Goal: Task Accomplishment & Management: Manage account settings

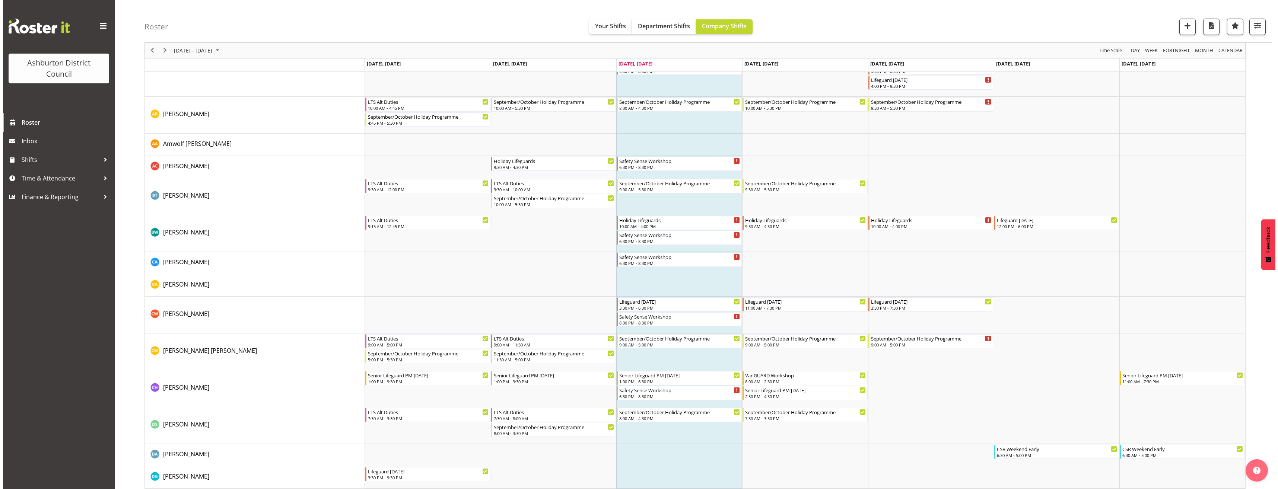
scroll to position [112, 0]
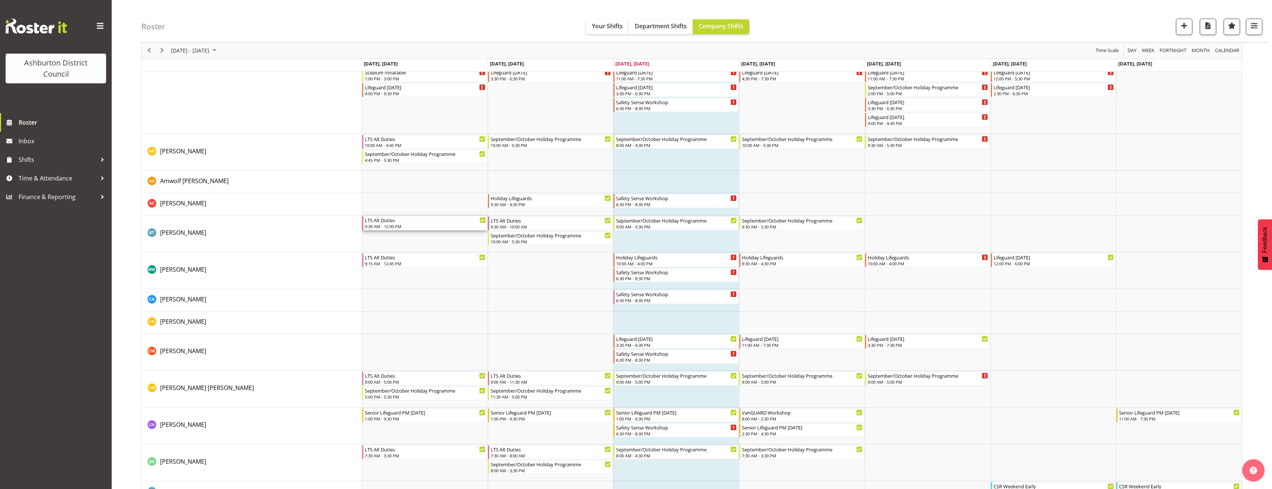
click at [420, 222] on div "LTS Alt Duties" at bounding box center [425, 219] width 121 height 7
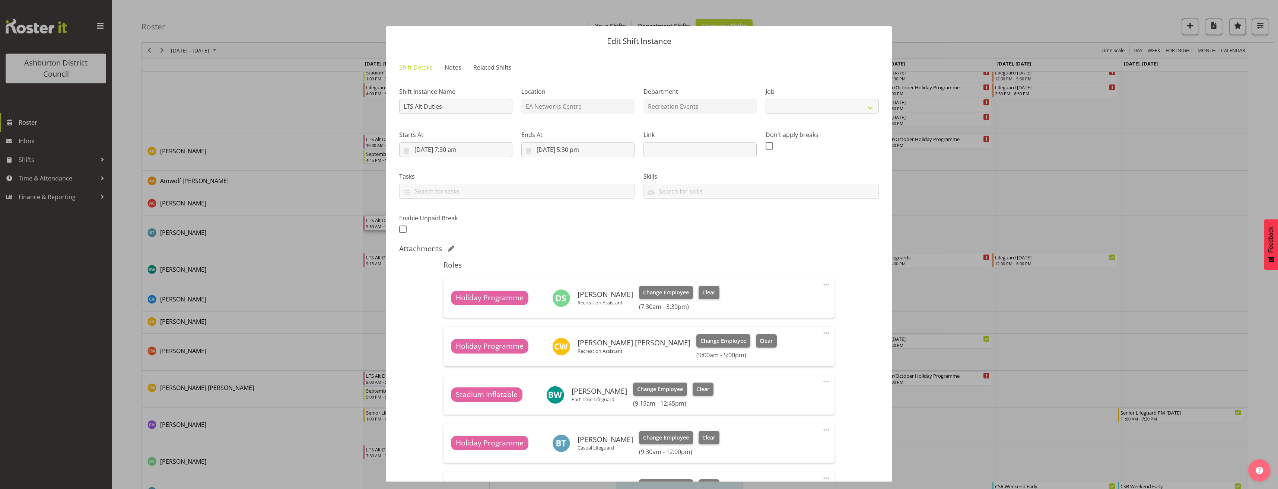
select select "10256"
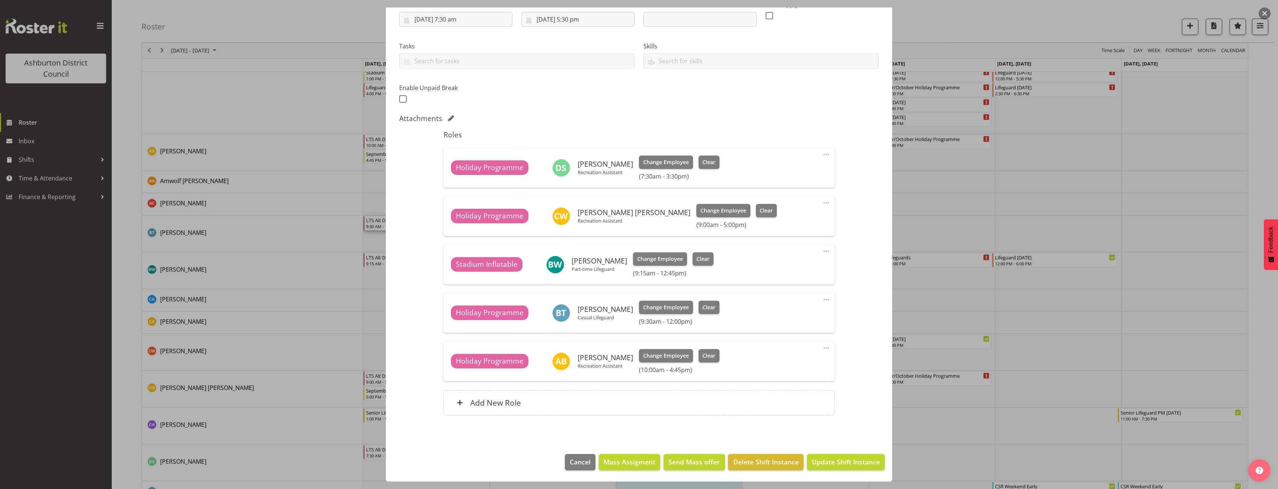
click at [823, 299] on span at bounding box center [826, 299] width 9 height 9
click at [803, 321] on link "Edit" at bounding box center [794, 315] width 71 height 13
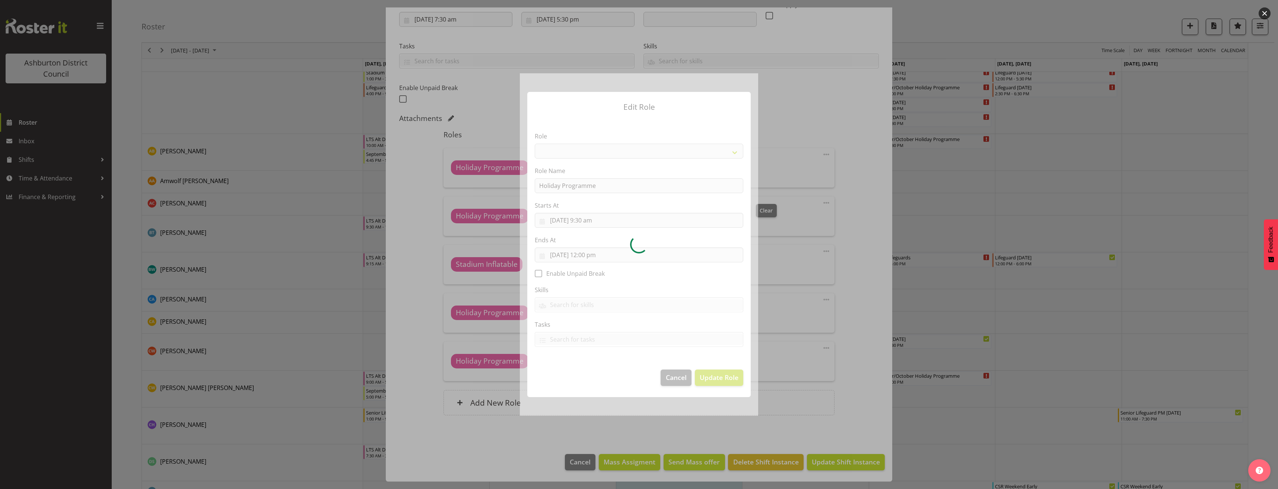
select select "1496"
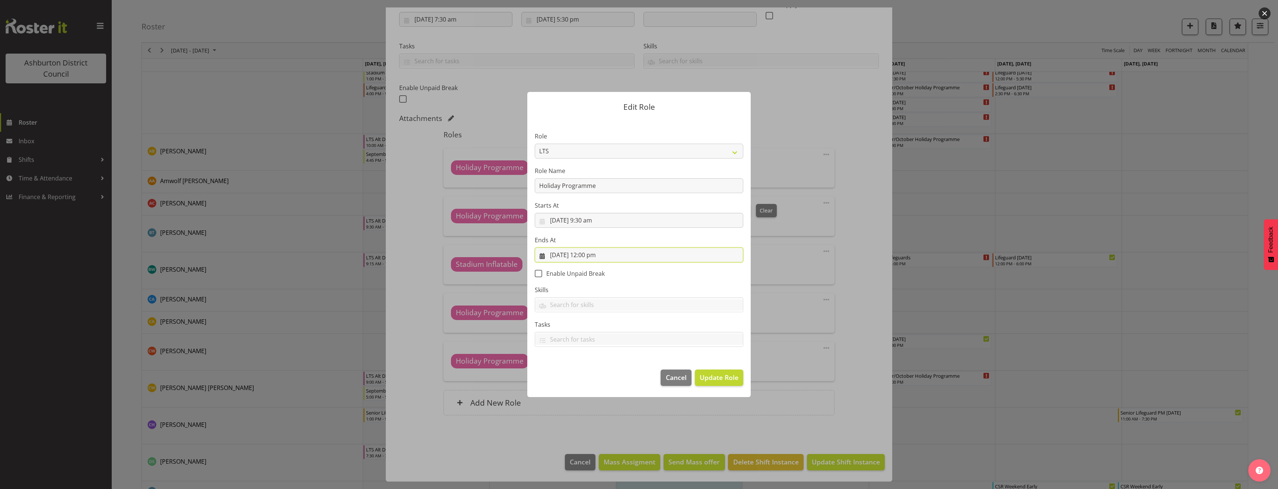
click at [596, 257] on input "[DATE] 12:00 pm" at bounding box center [639, 255] width 209 height 15
click at [610, 412] on select "00 01 02 03 04 05 06 07 08 09 10 11 12 13 14 15 16 17 18 19 20 21 22 23 24 25 2…" at bounding box center [613, 413] width 17 height 15
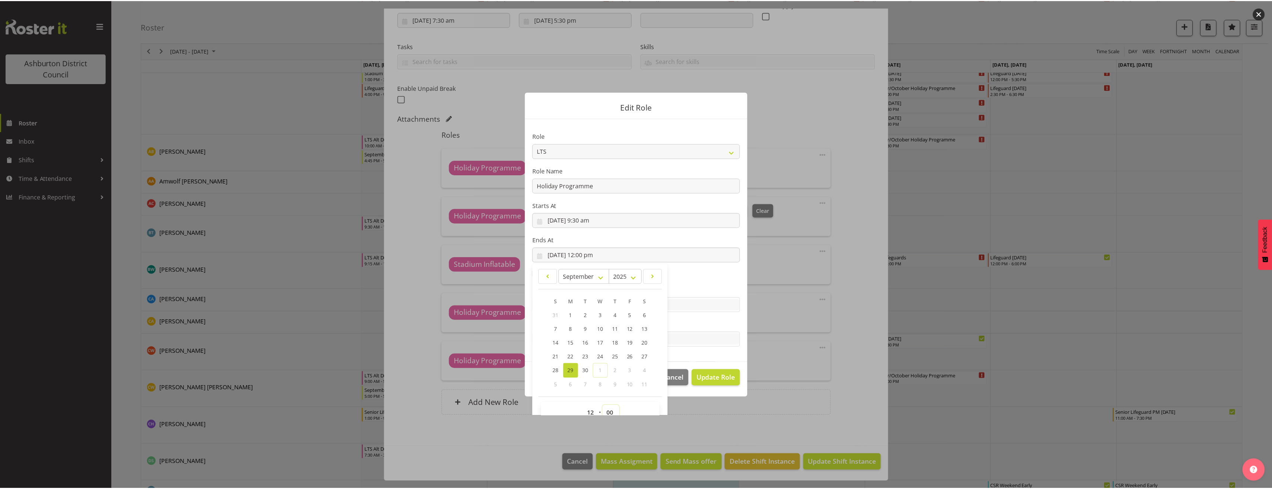
scroll to position [5, 0]
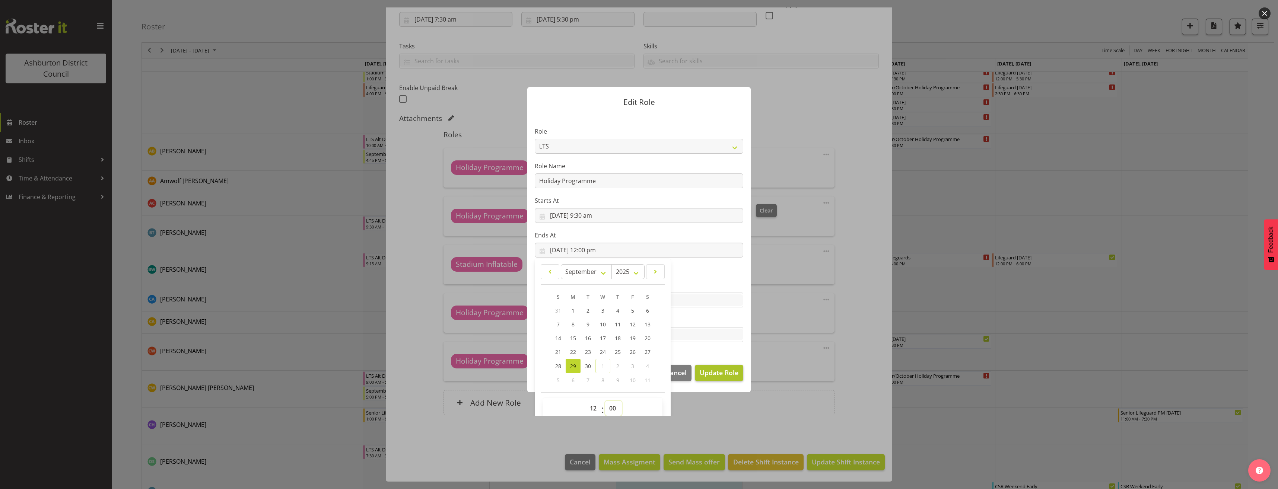
select select "30"
type input "[DATE] 12:30 pm"
click at [704, 371] on span "Update Role" at bounding box center [719, 373] width 39 height 10
select select
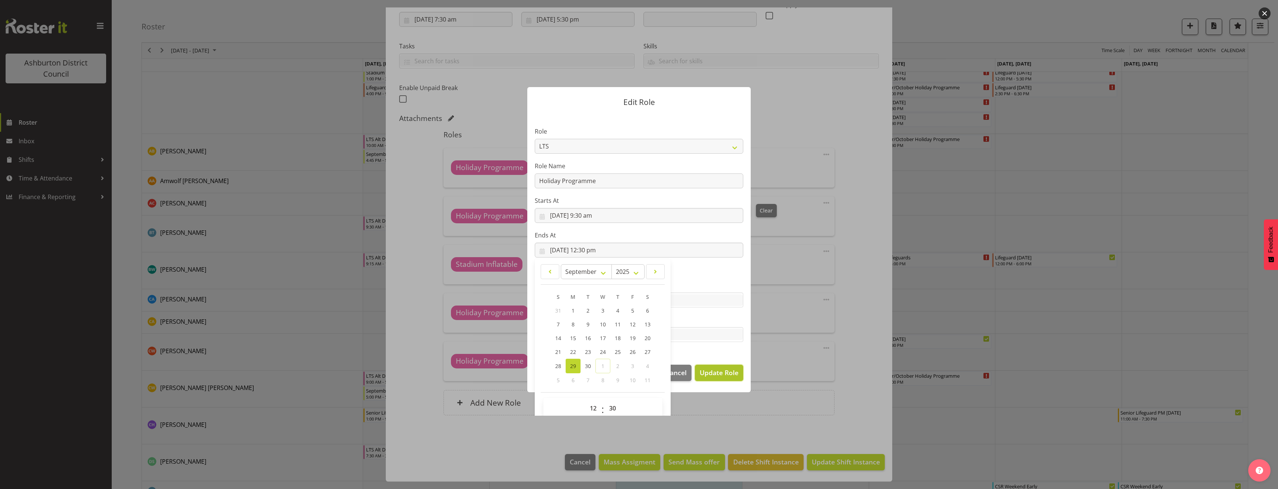
select select
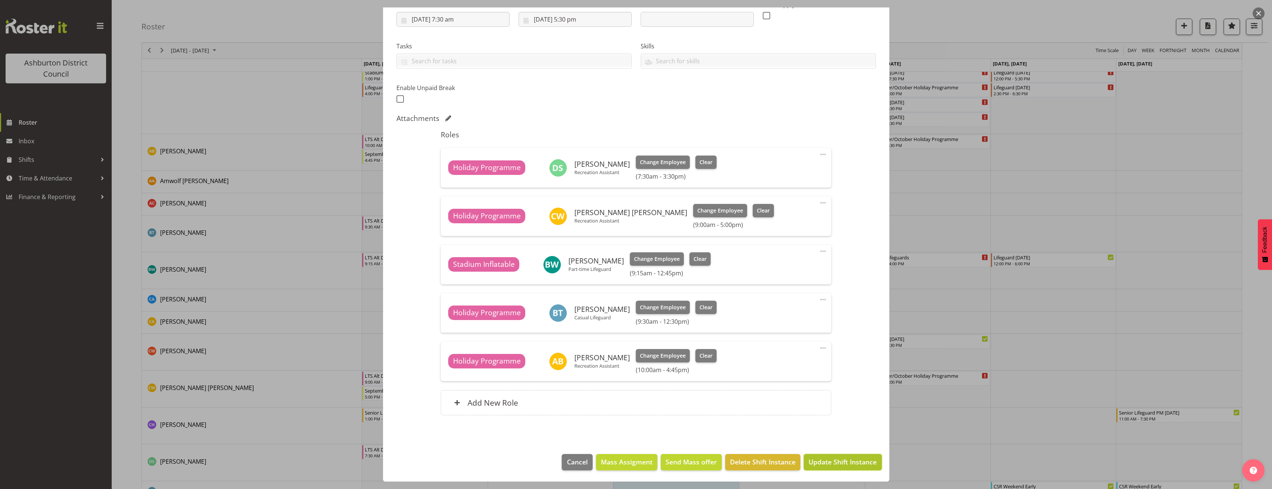
click at [827, 462] on span "Update Shift Instance" at bounding box center [843, 462] width 68 height 10
